Goal: Task Accomplishment & Management: Use online tool/utility

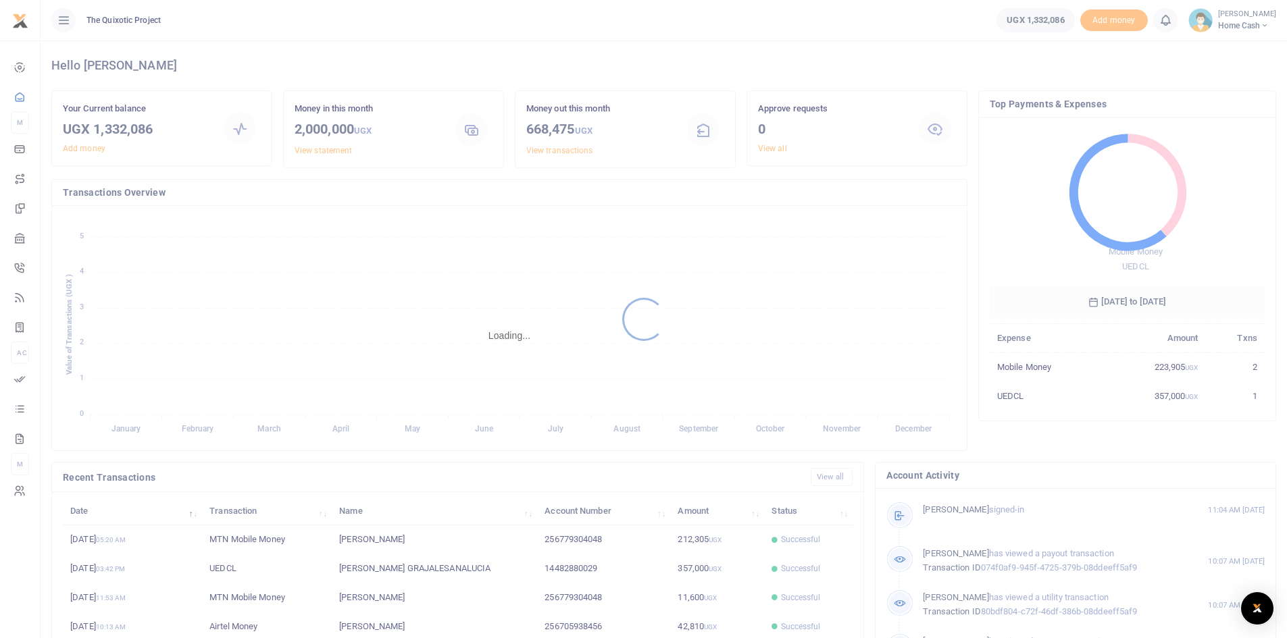
scroll to position [11, 10]
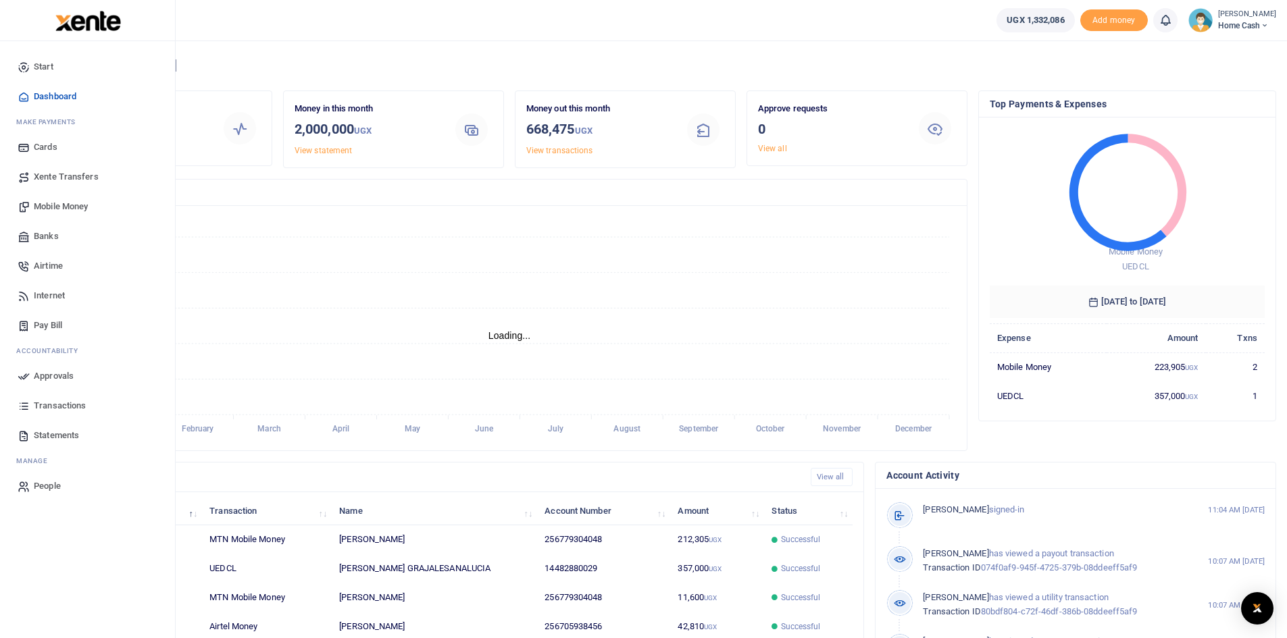
click at [18, 181] on icon at bounding box center [24, 177] width 12 height 12
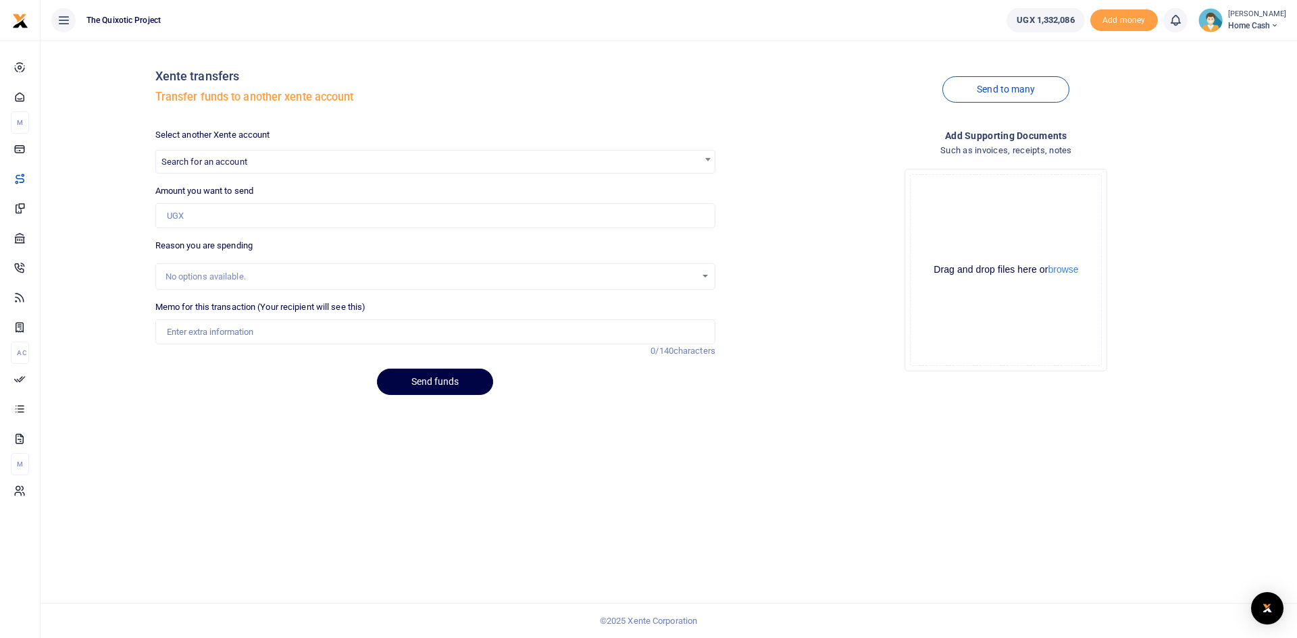
click at [267, 162] on span "Search for an account" at bounding box center [435, 161] width 559 height 21
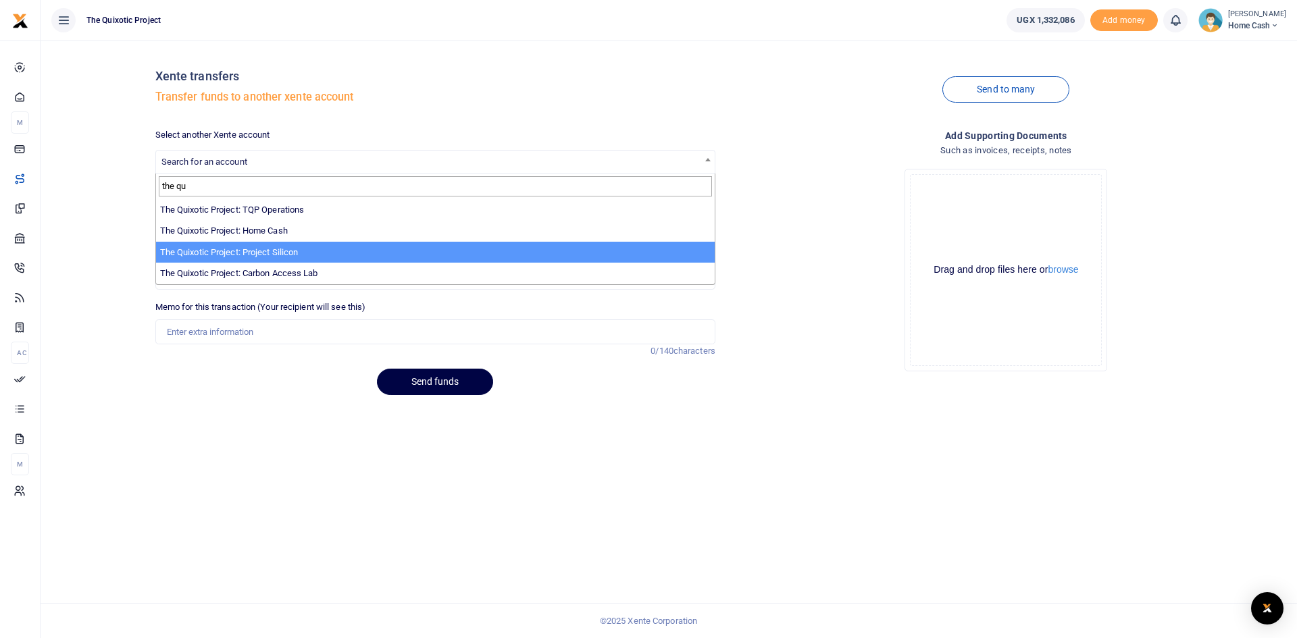
type input "the qu"
select select "4044"
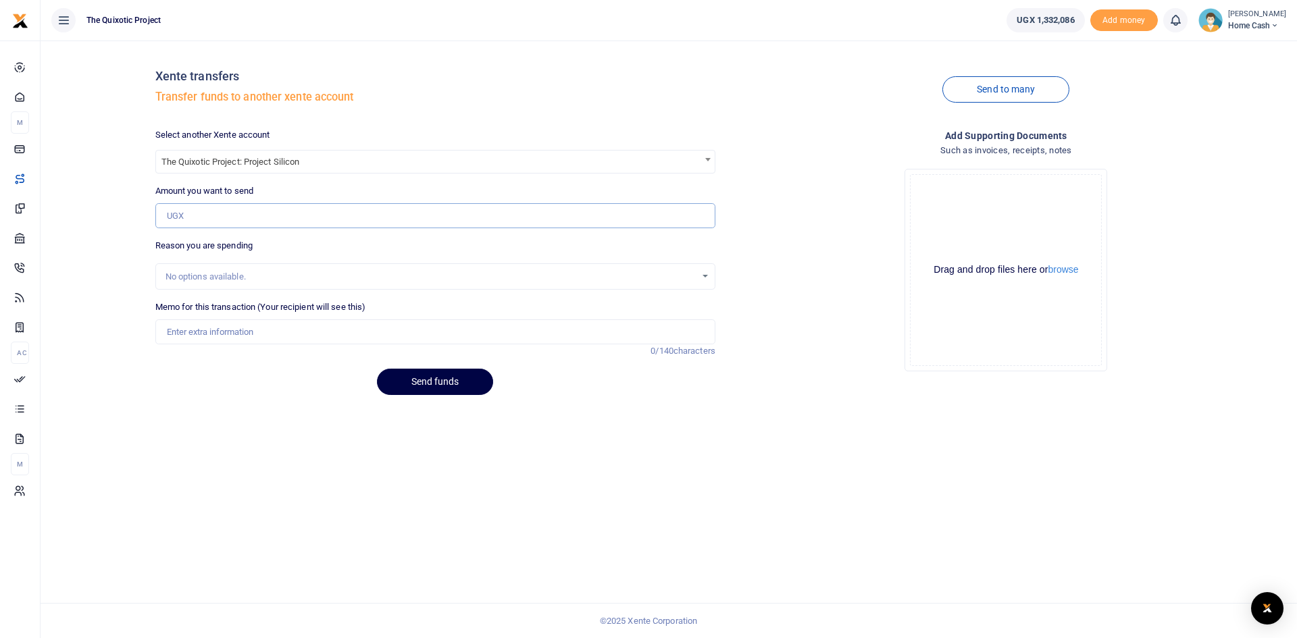
click at [262, 220] on input "Amount you want to send" at bounding box center [435, 216] width 560 height 26
type input "1,000,000"
click at [260, 340] on input "Memo for this transaction (Your recipient will see this)" at bounding box center [435, 333] width 560 height 26
type input "Error from xente"
click at [438, 386] on button "Send funds" at bounding box center [435, 382] width 116 height 26
